Goal: Task Accomplishment & Management: Manage account settings

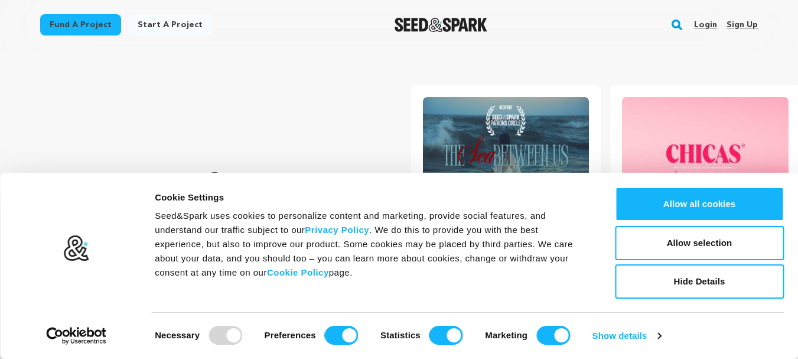
click at [706, 25] on link "Login" at bounding box center [705, 24] width 23 height 19
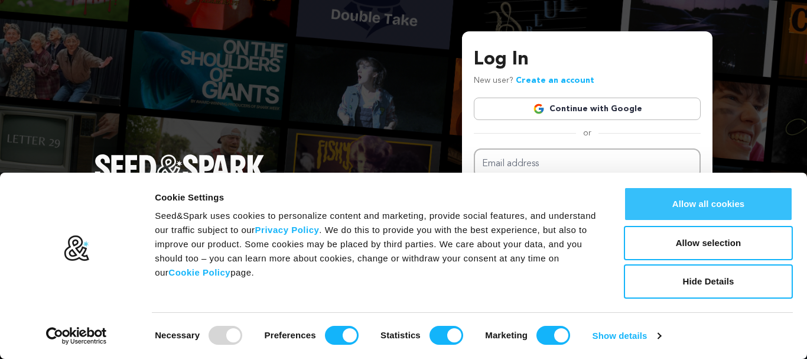
click at [721, 197] on button "Allow all cookies" at bounding box center [708, 204] width 169 height 34
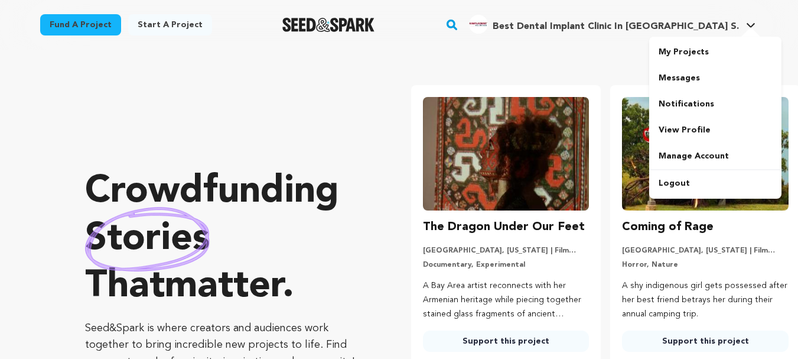
click at [695, 26] on span "Best Dental Implant Clinic In Delhi S." at bounding box center [616, 26] width 246 height 9
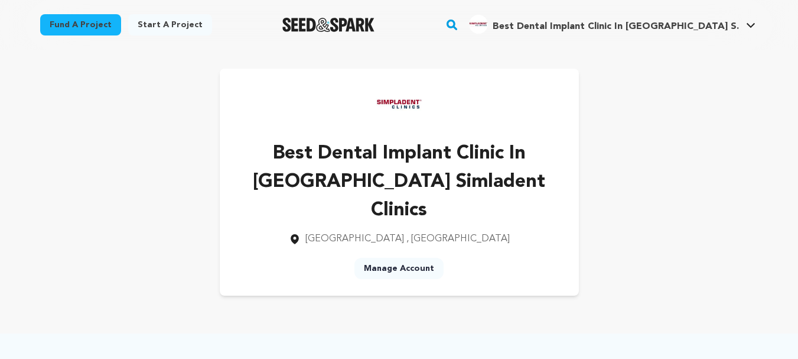
click at [738, 20] on h4 "Best Dental Implant Clinic In Delhi S." at bounding box center [616, 26] width 246 height 14
click at [686, 129] on link "View Profile" at bounding box center [715, 130] width 132 height 26
click at [695, 32] on h4 "Best Dental Implant Clinic In [GEOGRAPHIC_DATA] S." at bounding box center [616, 26] width 246 height 14
click at [687, 161] on link "Manage Account" at bounding box center [715, 156] width 132 height 26
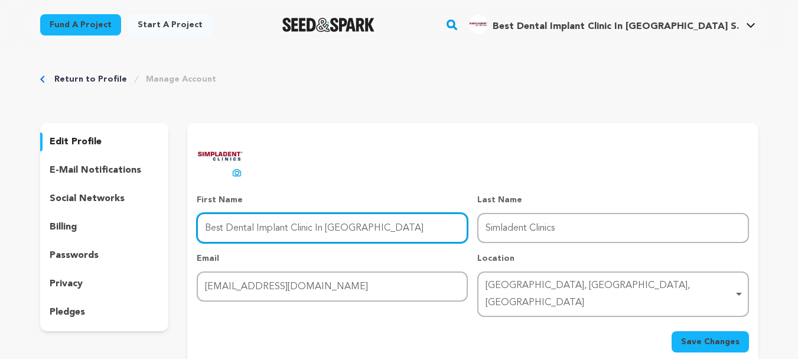
click at [353, 221] on input "Best Dental Implant Clinic In Delhi" at bounding box center [332, 228] width 271 height 30
paste input "Full Mouth Dental Implants"
drag, startPoint x: 255, startPoint y: 229, endPoint x: 328, endPoint y: 229, distance: 72.7
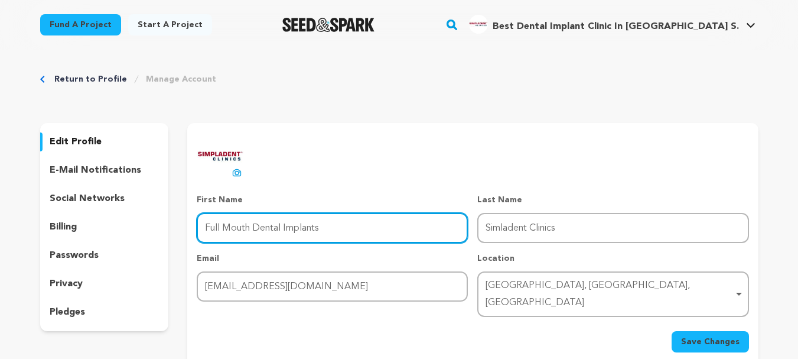
click at [328, 229] on input "Full Mouth Dental Implants" at bounding box center [332, 228] width 271 height 30
type input "Full Mouth"
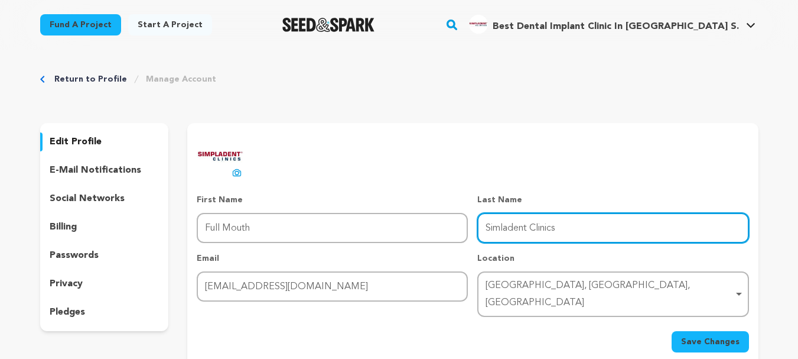
click at [528, 227] on input "Simladent Clinics" at bounding box center [612, 228] width 271 height 30
paste input "Dental Implant"
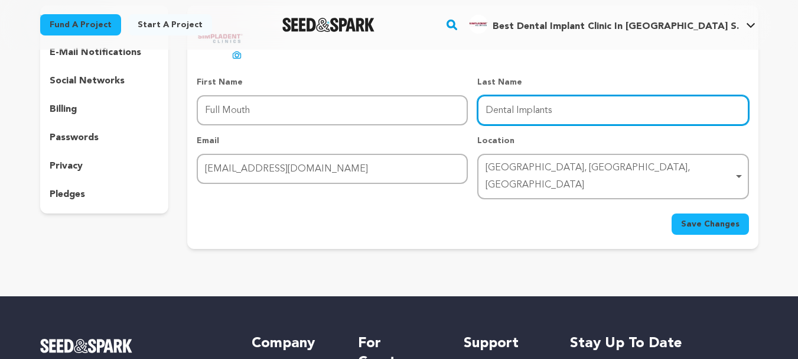
scroll to position [118, 0]
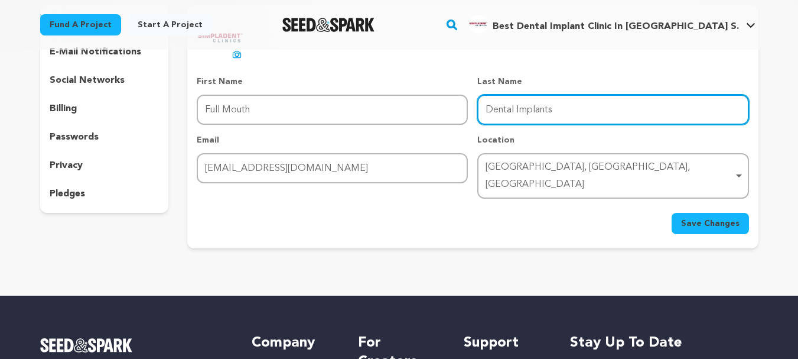
type input "Dental Implants"
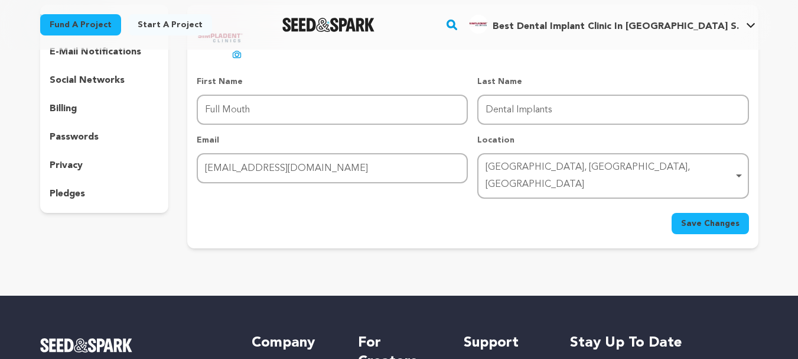
click at [707, 217] on span "Save Changes" at bounding box center [710, 223] width 58 height 12
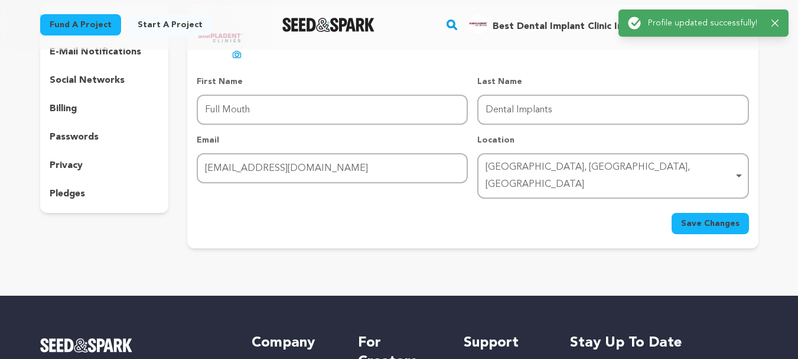
click at [121, 90] on div "edit profile e-mail notifications social networks billing passwords privacy ple…" at bounding box center [104, 109] width 129 height 208
click at [116, 80] on p "social networks" at bounding box center [87, 80] width 75 height 14
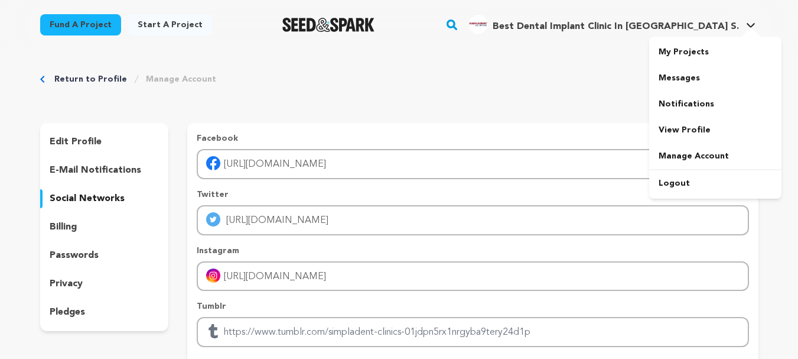
click at [715, 28] on span "Best Dental Implant Clinic In Delhi S." at bounding box center [616, 26] width 246 height 9
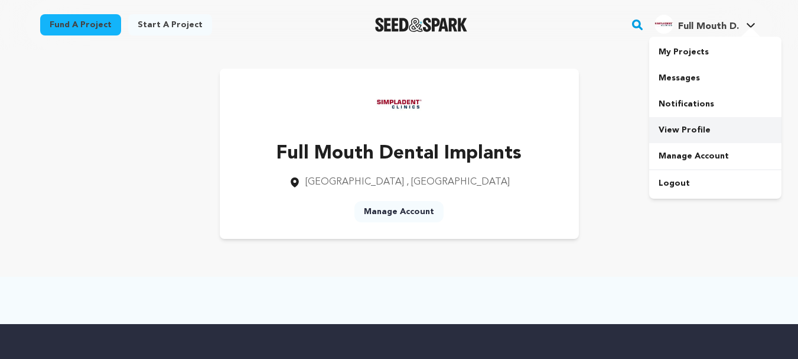
click at [680, 123] on link "View Profile" at bounding box center [715, 130] width 132 height 26
click at [388, 27] on img "Seed&Spark Homepage" at bounding box center [421, 25] width 93 height 14
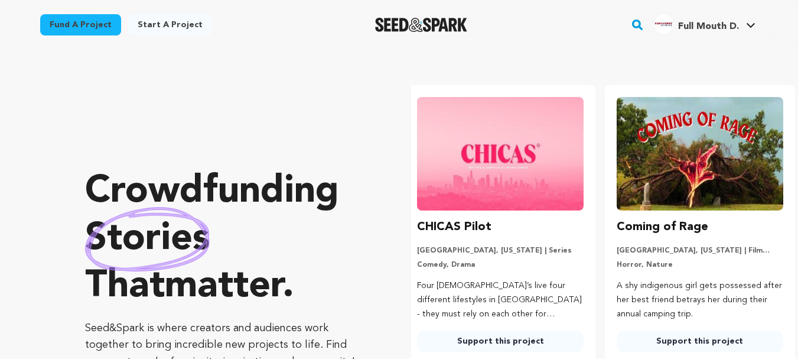
scroll to position [0, 209]
